Goal: Task Accomplishment & Management: Manage account settings

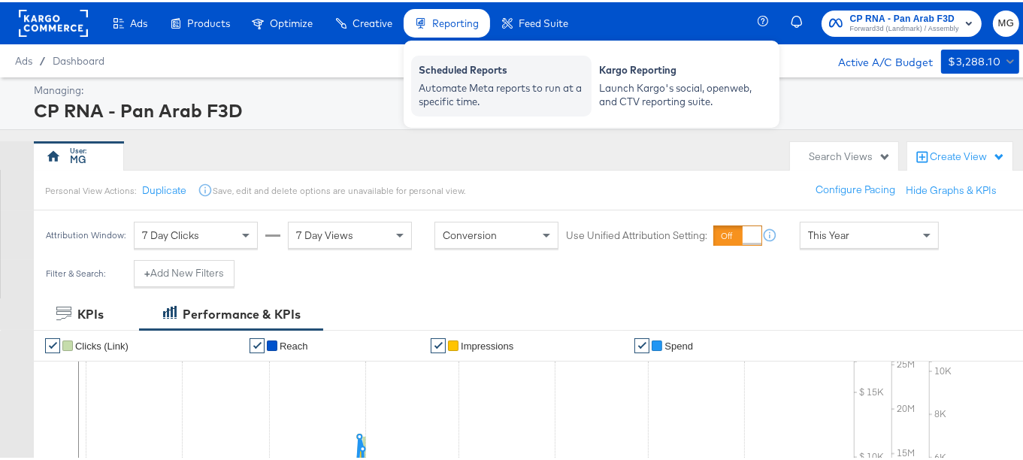
click at [476, 85] on div "Automate Meta reports to run at a specific time." at bounding box center [500, 93] width 165 height 28
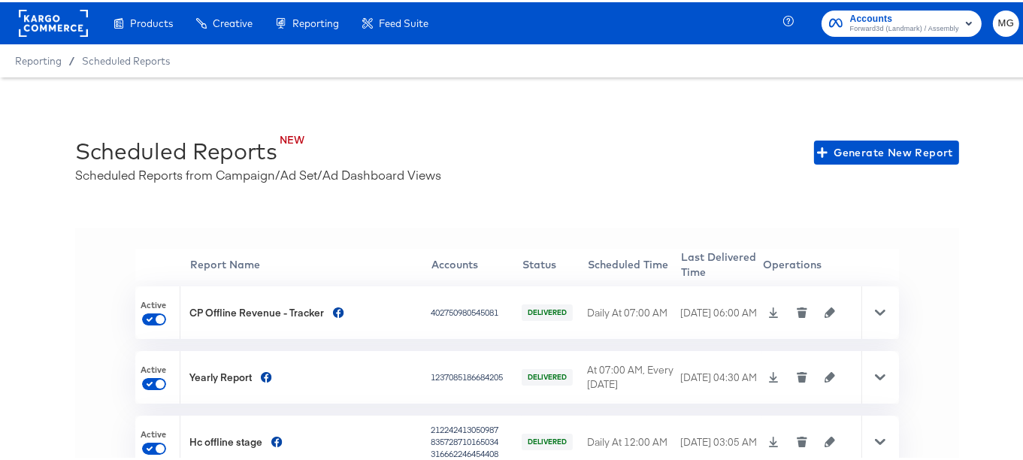
scroll to position [32, 0]
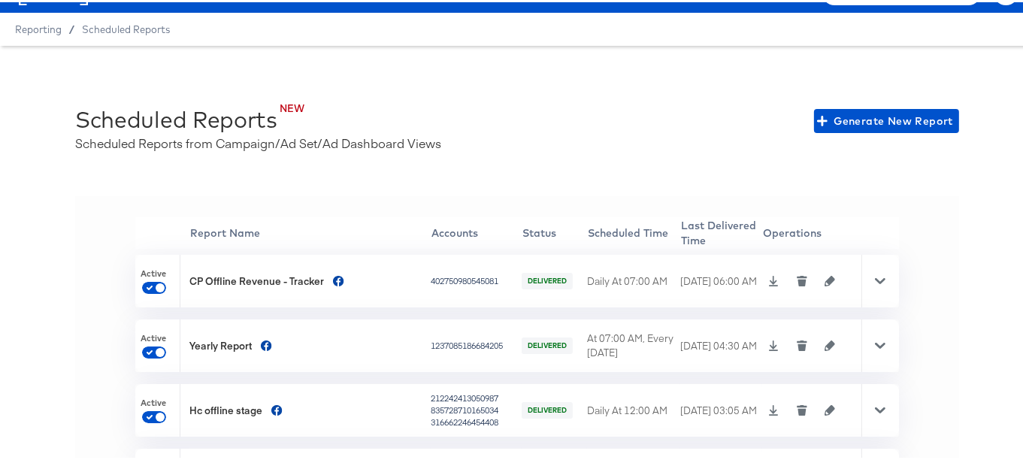
click at [824, 276] on icon "button" at bounding box center [829, 278] width 11 height 11
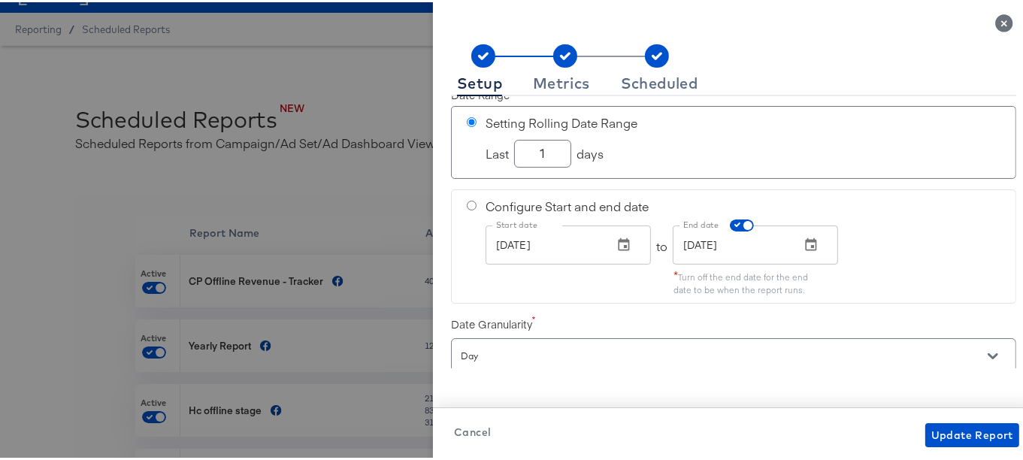
scroll to position [38, 0]
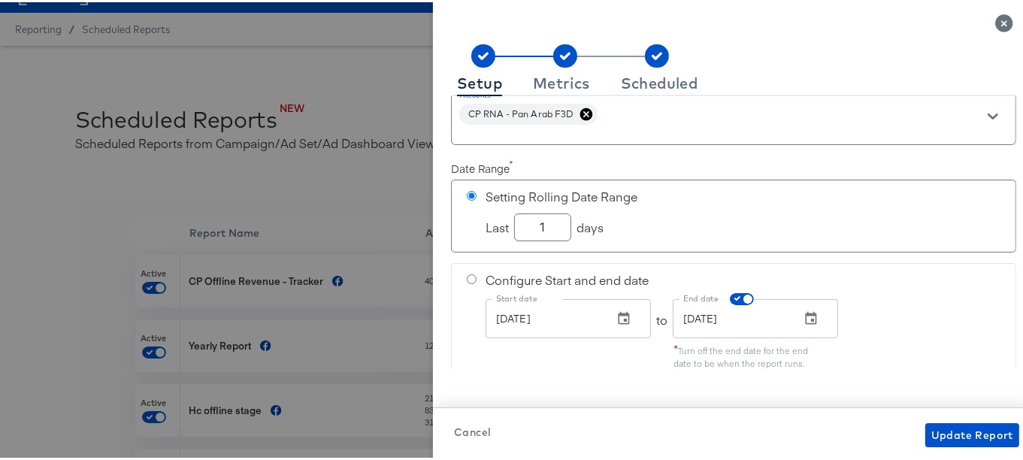
click at [1007, 180] on div "Setup Metrics Scheduled Accounts Accounts CP RNA - Pan Arab F3D Date Range Sett…" at bounding box center [733, 242] width 601 height 436
click at [545, 224] on input "1" at bounding box center [543, 219] width 56 height 26
checkbox input "true"
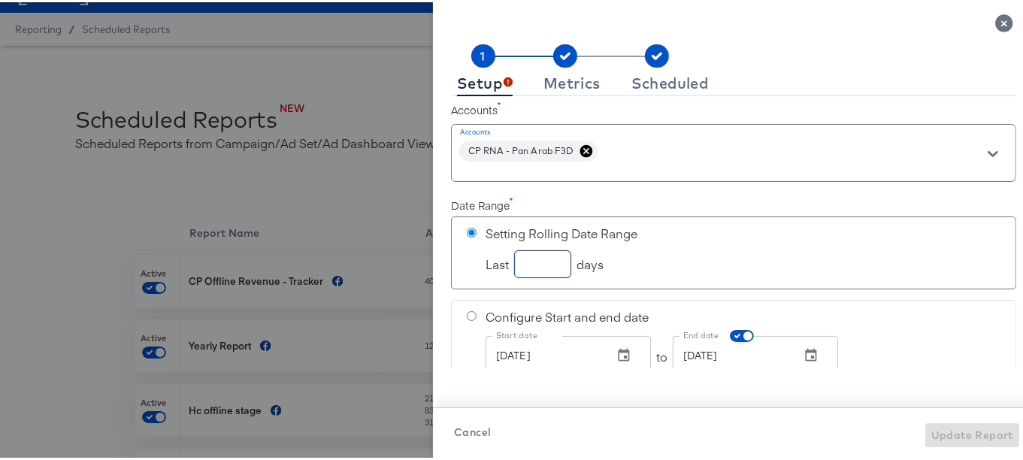
scroll to position [76, 0]
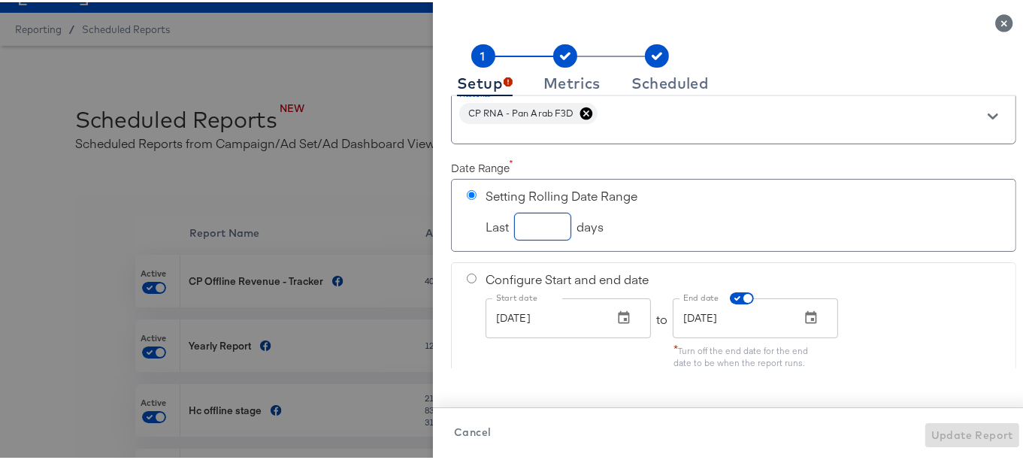
type input "1"
checkbox input "true"
type input "10"
checkbox input "true"
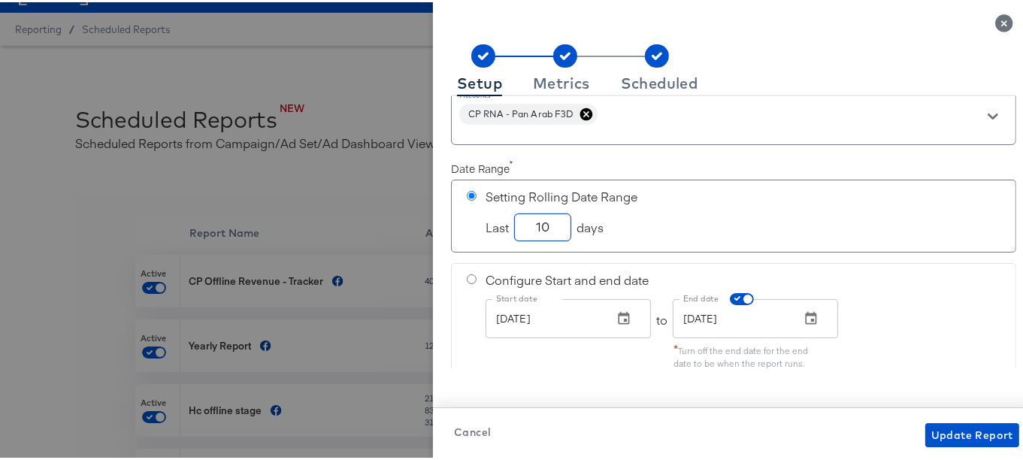
type input "1"
checkbox input "true"
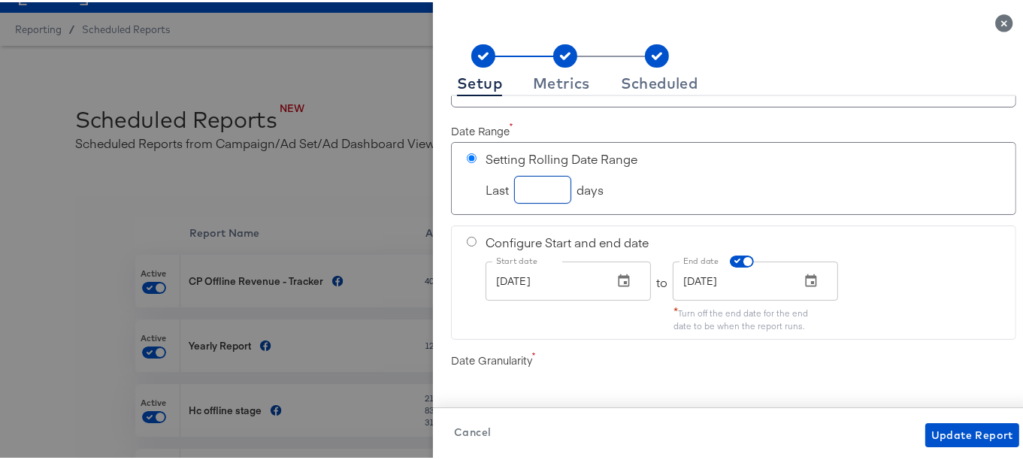
type input "7"
checkbox input "true"
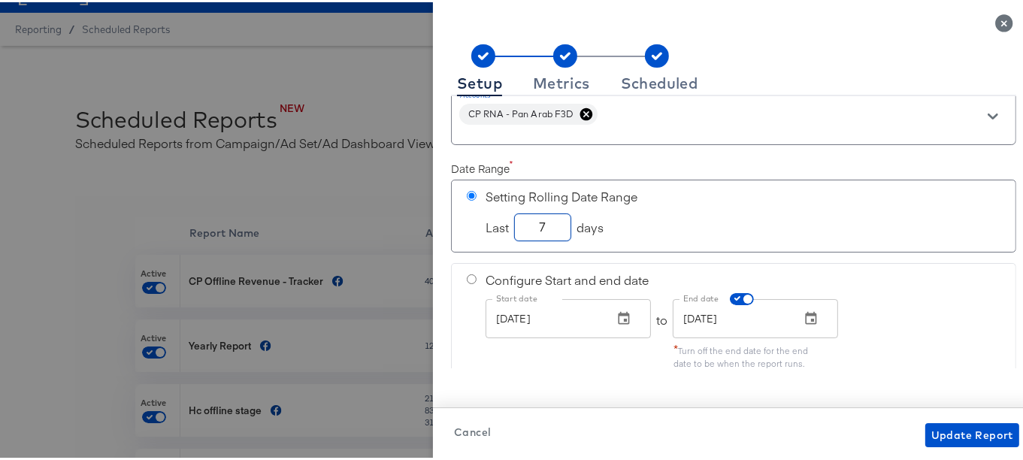
checkbox input "true"
type input "1"
checkbox input "true"
type input "10"
checkbox input "true"
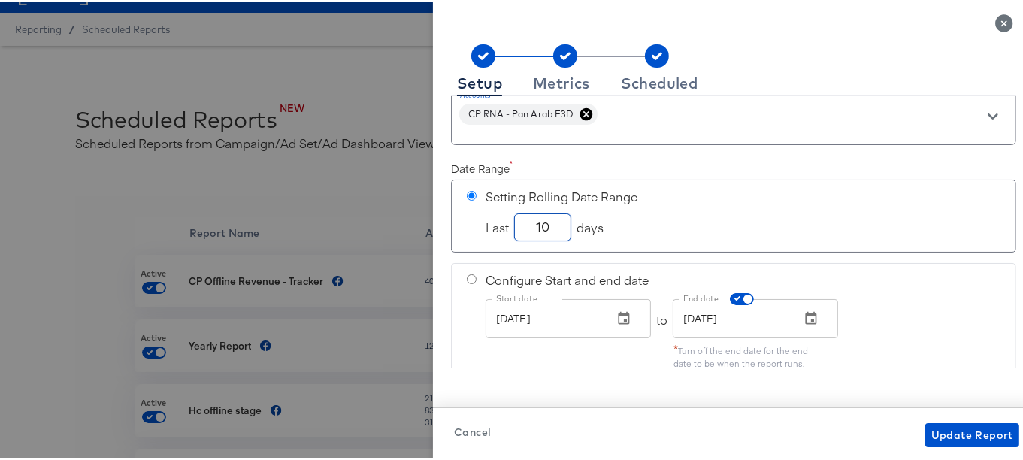
type input "10"
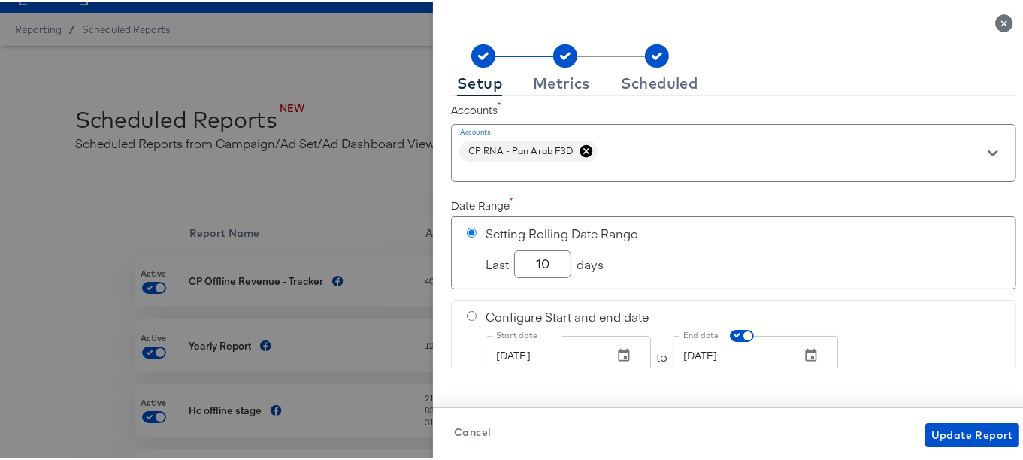
scroll to position [0, 0]
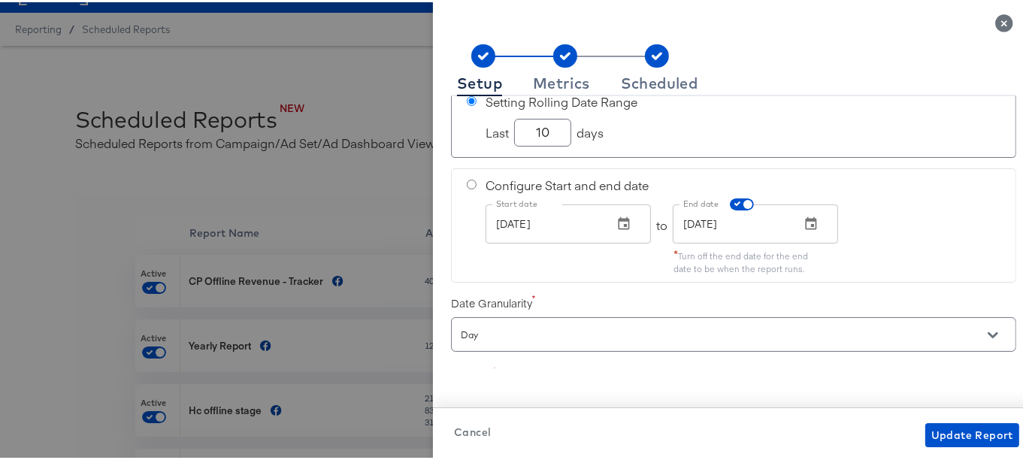
checkbox input "true"
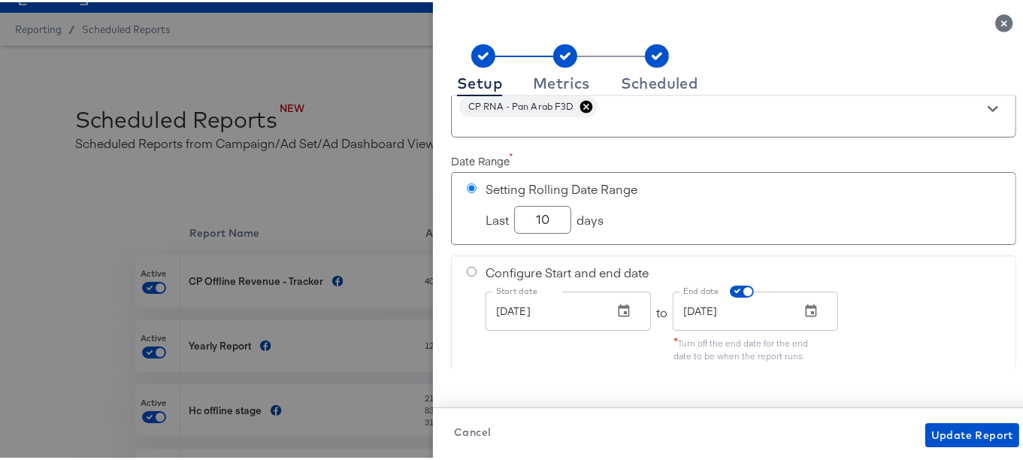
scroll to position [23, 0]
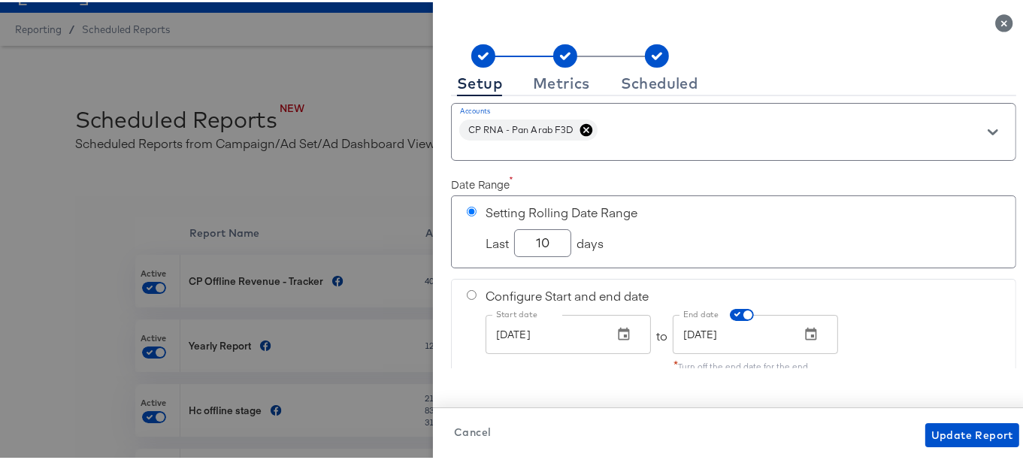
drag, startPoint x: 1005, startPoint y: 143, endPoint x: 1002, endPoint y: 95, distance: 48.2
click at [1002, 95] on div "Setup Metrics Scheduled Accounts Accounts CP RNA - Pan Arab F3D Date Range Sett…" at bounding box center [733, 242] width 601 height 436
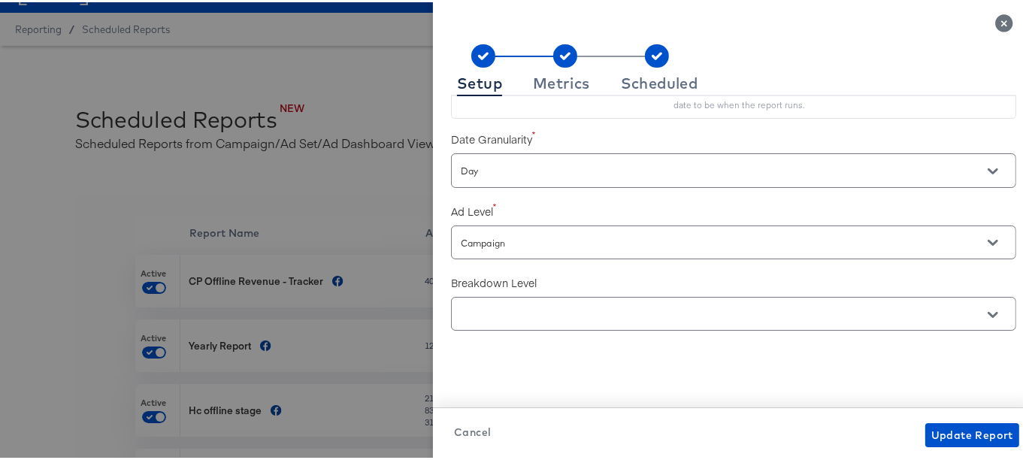
scroll to position [305, 0]
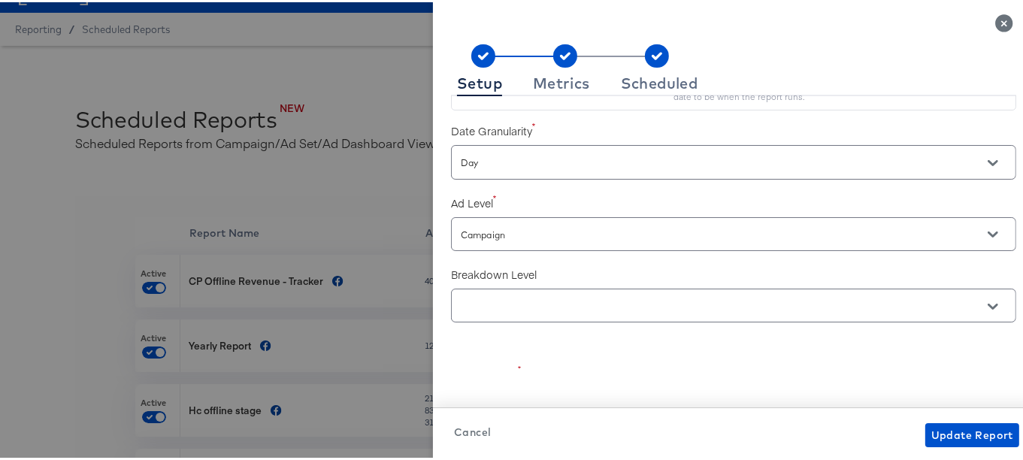
click at [484, 156] on input "Day" at bounding box center [712, 160] width 509 height 17
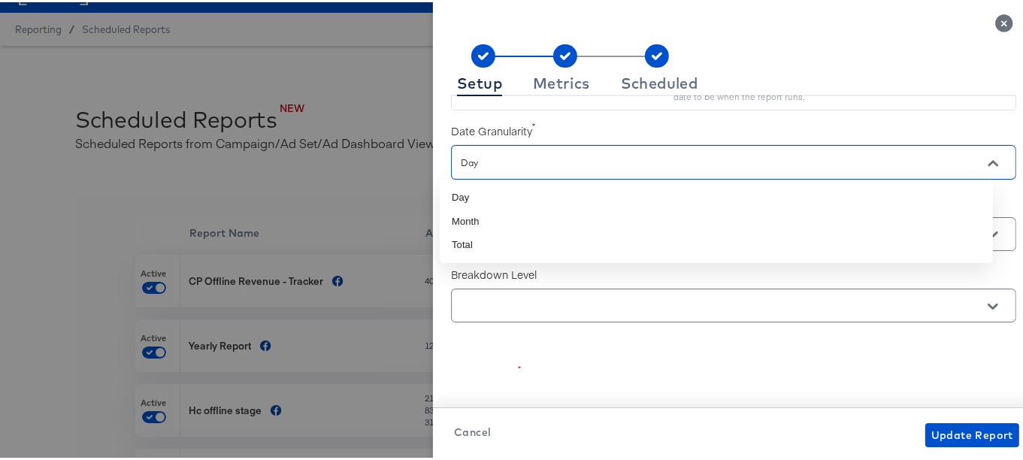
click at [484, 156] on input "Day" at bounding box center [712, 160] width 509 height 17
click at [987, 156] on icon "Close" at bounding box center [992, 161] width 11 height 11
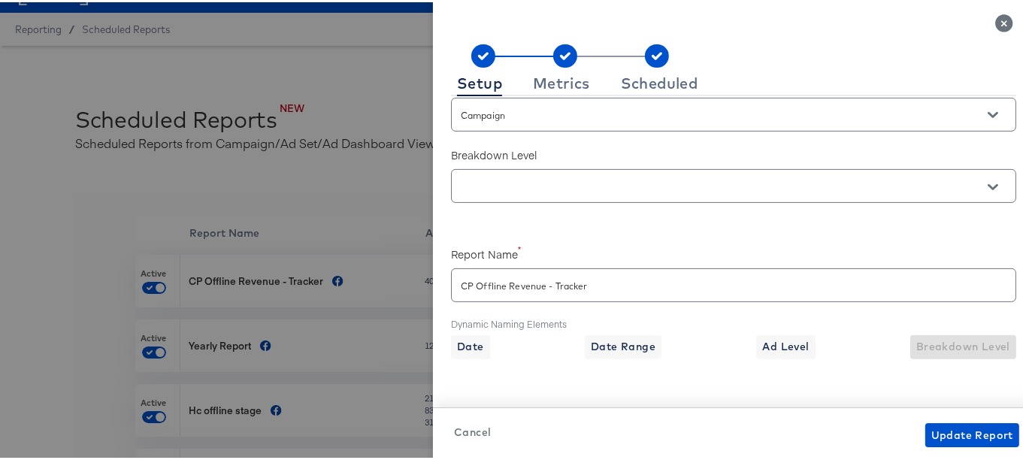
scroll to position [481, 0]
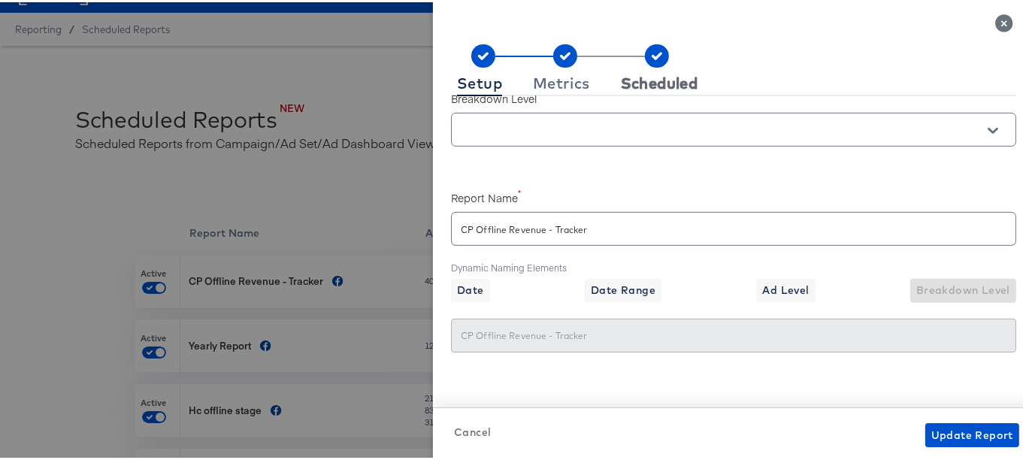
click at [675, 84] on div "Scheduled" at bounding box center [659, 81] width 77 height 12
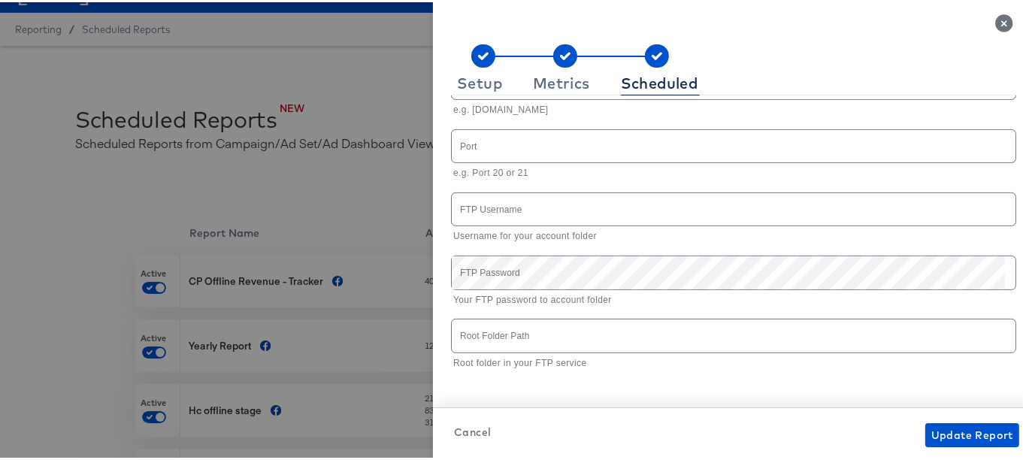
scroll to position [0, 0]
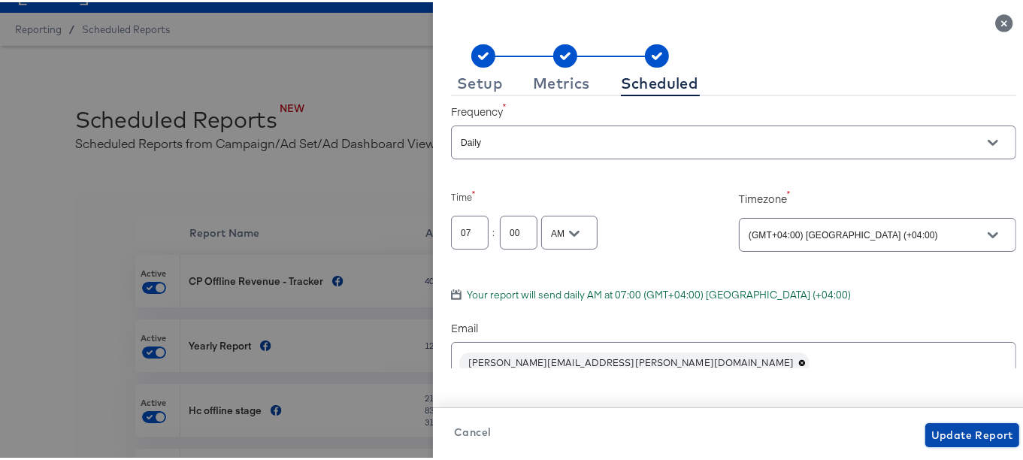
click at [971, 426] on span "Update Report" at bounding box center [972, 433] width 82 height 19
